Goal: Transaction & Acquisition: Book appointment/travel/reservation

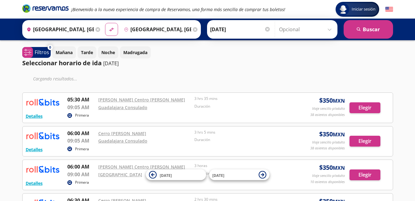
click at [96, 29] on icon at bounding box center [97, 29] width 5 height 5
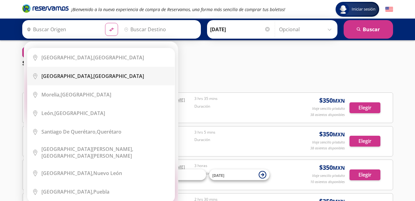
click at [75, 73] on div "[GEOGRAPHIC_DATA], [GEOGRAPHIC_DATA]" at bounding box center [92, 76] width 103 height 7
type input "[GEOGRAPHIC_DATA], [GEOGRAPHIC_DATA]"
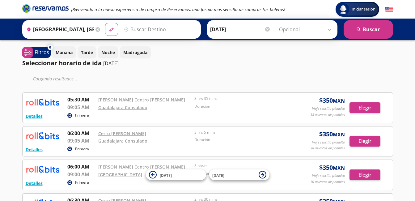
click at [135, 26] on input "Destino" at bounding box center [159, 29] width 76 height 15
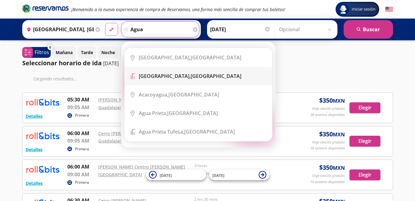
click at [164, 75] on b "[GEOGRAPHIC_DATA]," at bounding box center [165, 76] width 52 height 7
type input "[GEOGRAPHIC_DATA], [GEOGRAPHIC_DATA]"
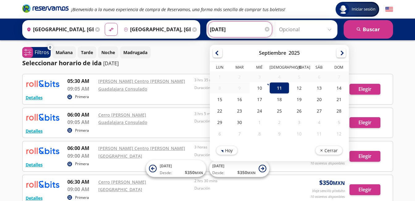
click at [258, 30] on input "[DATE]" at bounding box center [240, 29] width 61 height 15
click at [280, 103] on div "18" at bounding box center [279, 99] width 20 height 11
type input "[DATE]"
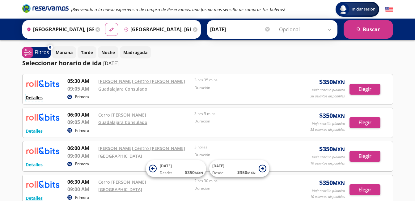
click at [35, 98] on button "Detalles" at bounding box center [34, 97] width 17 height 6
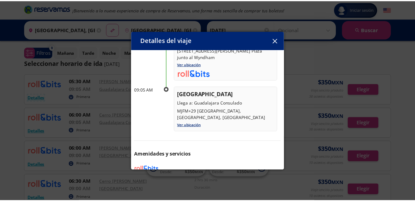
scroll to position [78, 0]
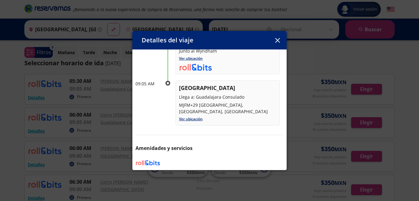
click at [278, 40] on icon "button" at bounding box center [277, 40] width 5 height 5
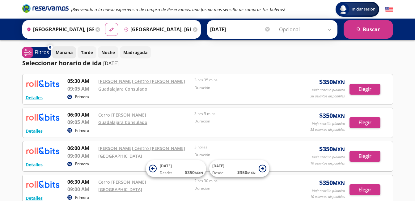
click at [66, 50] on p "Mañana" at bounding box center [64, 52] width 17 height 6
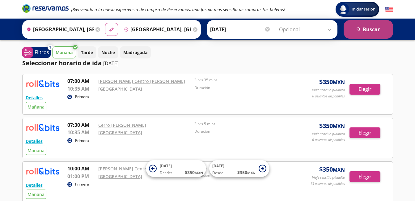
click at [382, 26] on button "search [GEOGRAPHIC_DATA]" at bounding box center [367, 29] width 49 height 19
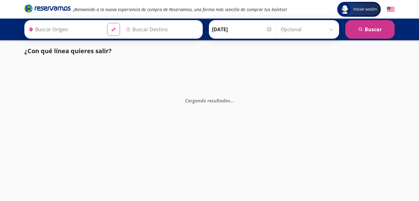
type input "[GEOGRAPHIC_DATA], [GEOGRAPHIC_DATA]"
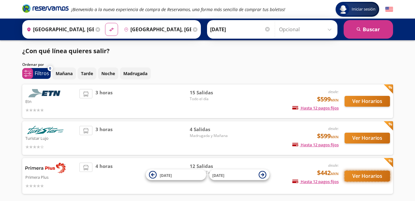
click at [372, 172] on button "Ver Horarios" at bounding box center [366, 175] width 45 height 11
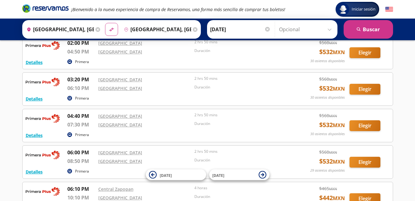
scroll to position [430, 0]
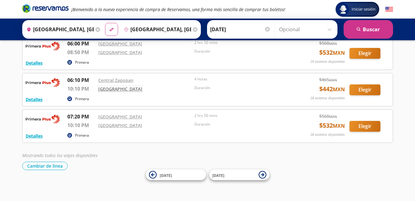
click at [119, 87] on link "[GEOGRAPHIC_DATA]" at bounding box center [120, 89] width 44 height 6
